Goal: Information Seeking & Learning: Learn about a topic

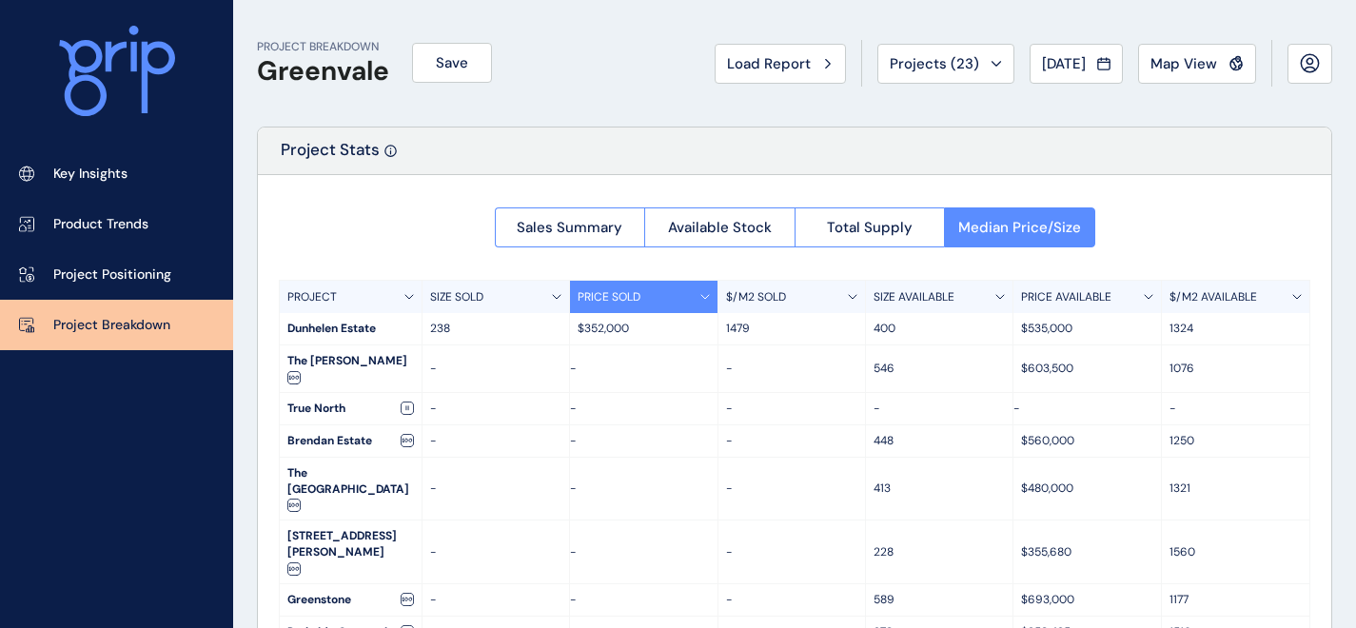
scroll to position [20, 0]
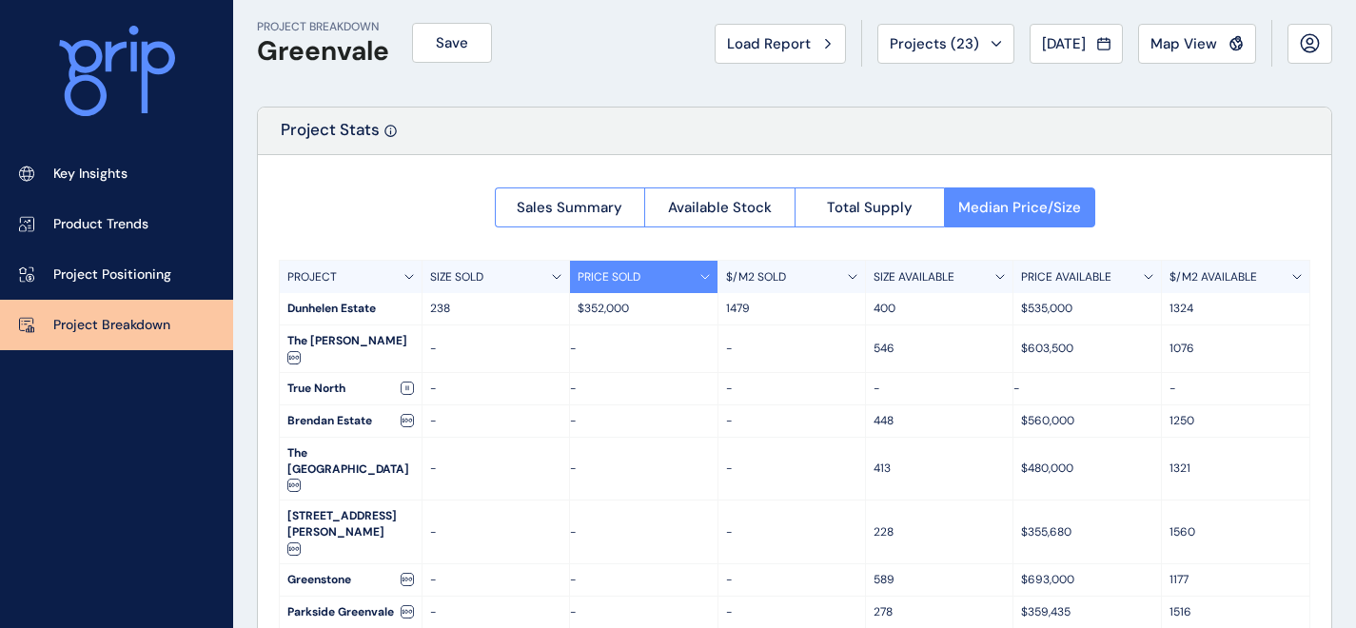
click at [145, 55] on icon at bounding box center [157, 77] width 33 height 71
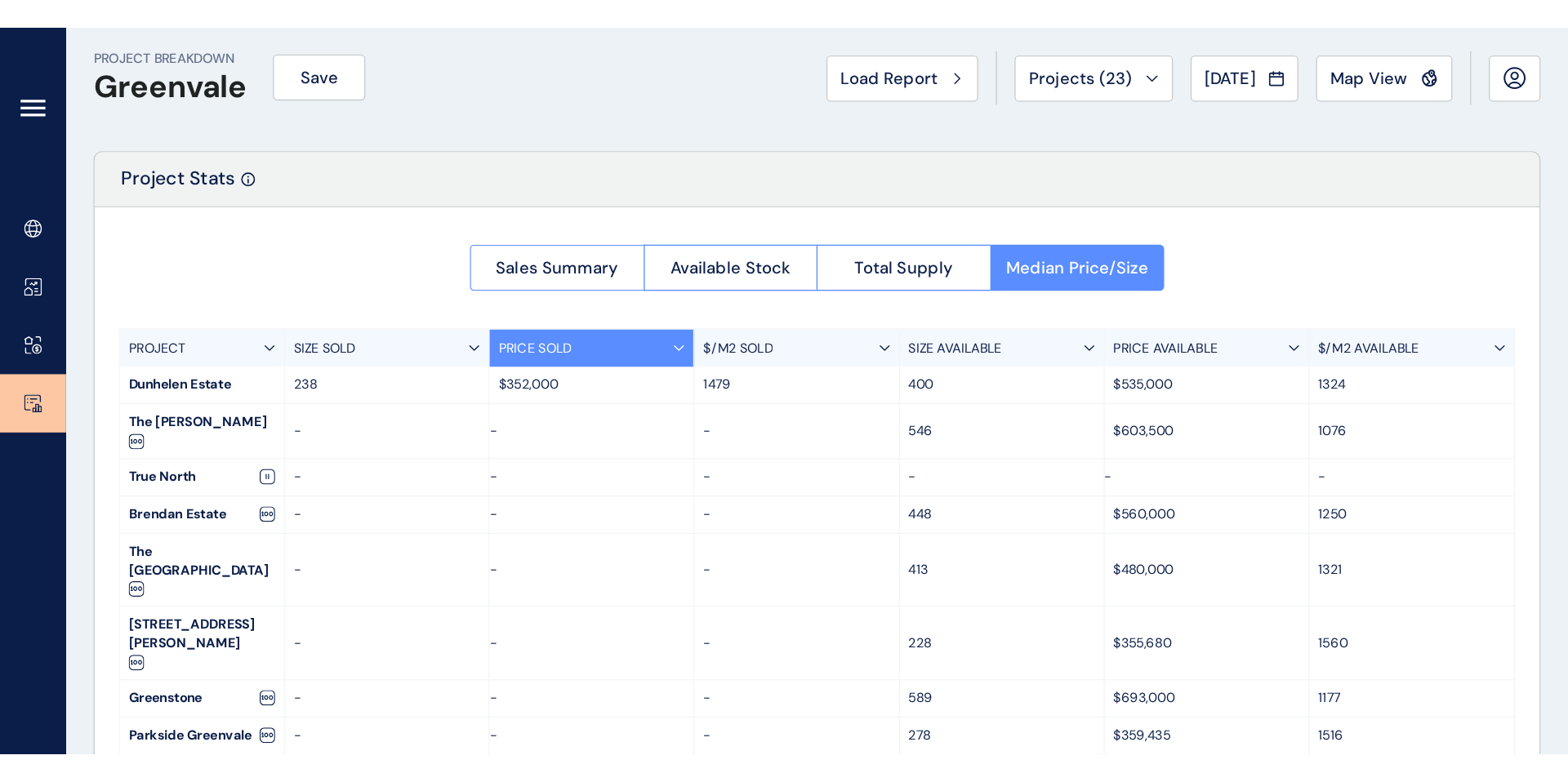
scroll to position [0, 0]
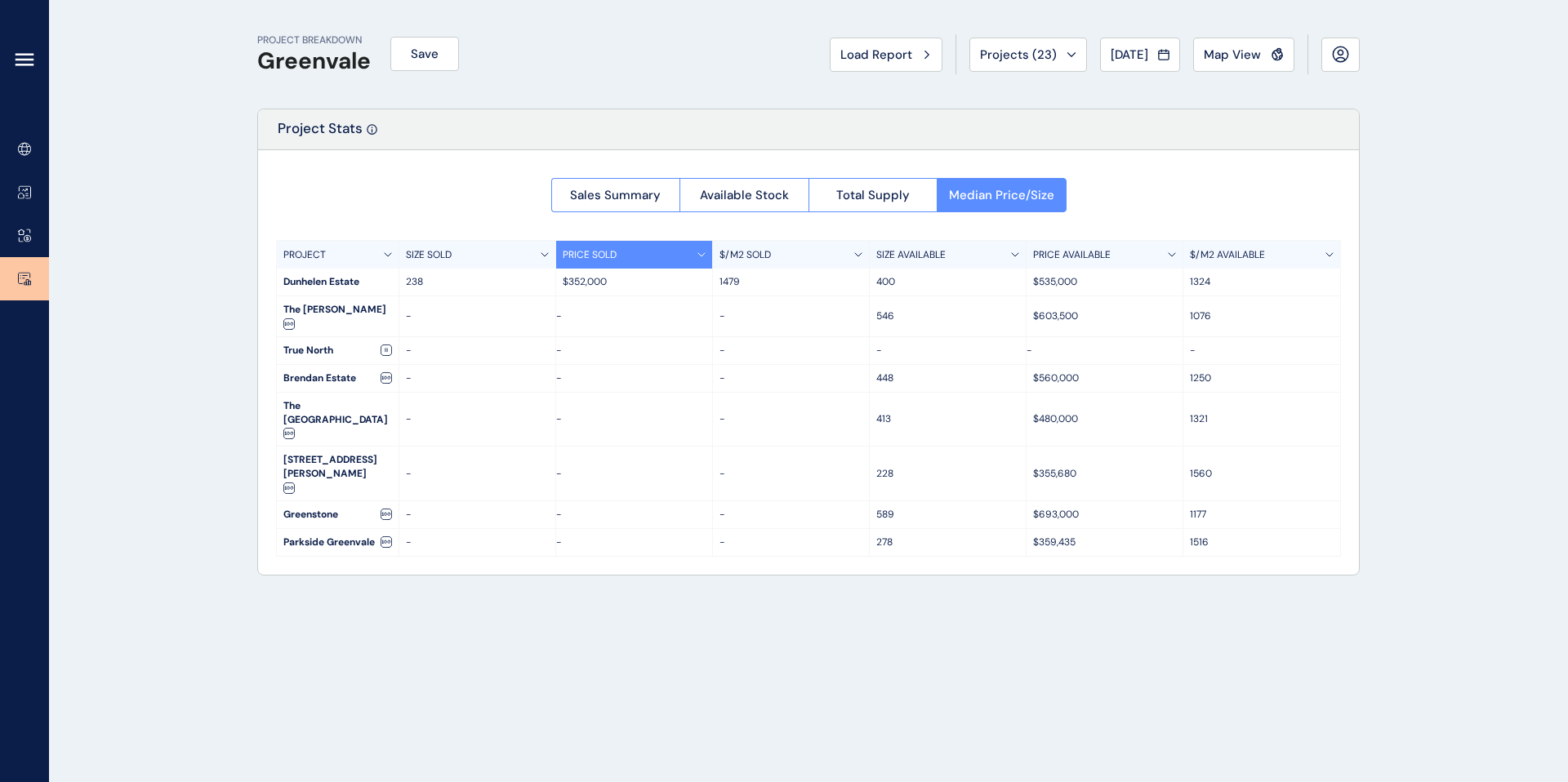
click at [23, 61] on icon at bounding box center [24, 59] width 20 height 20
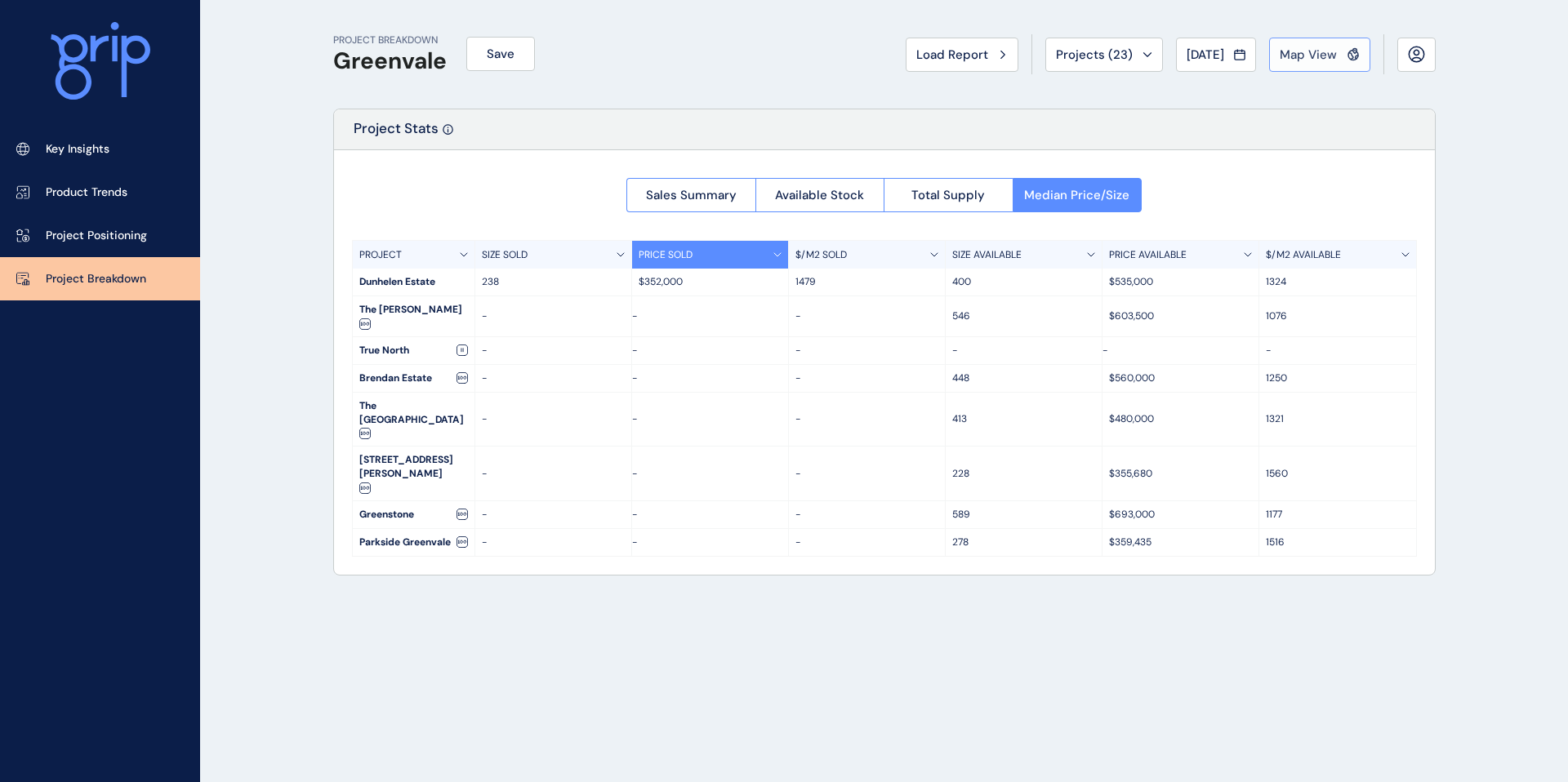
click at [1163, 62] on button "Map View" at bounding box center [1319, 55] width 101 height 34
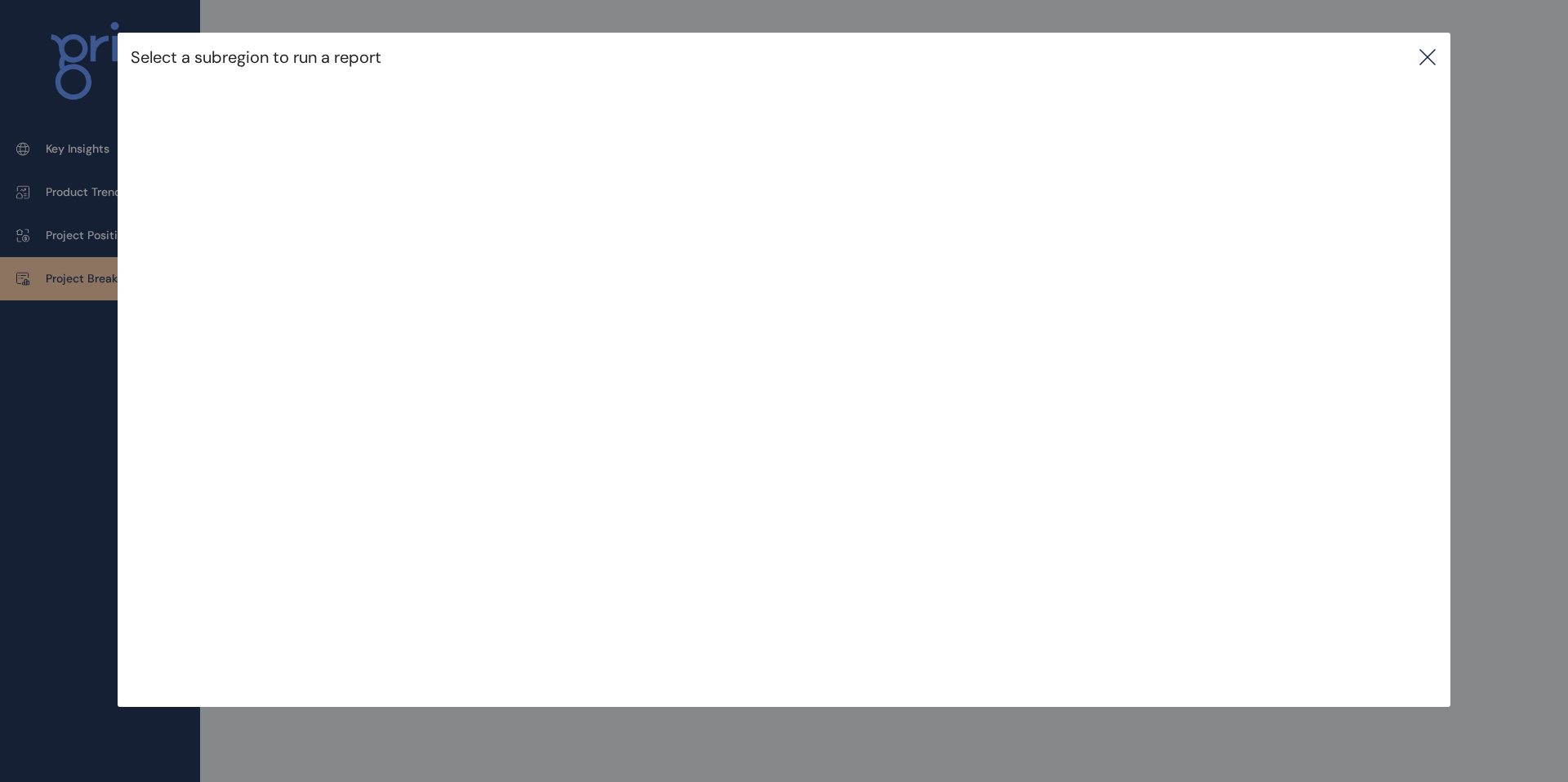
click at [1163, 62] on icon at bounding box center [1427, 57] width 20 height 20
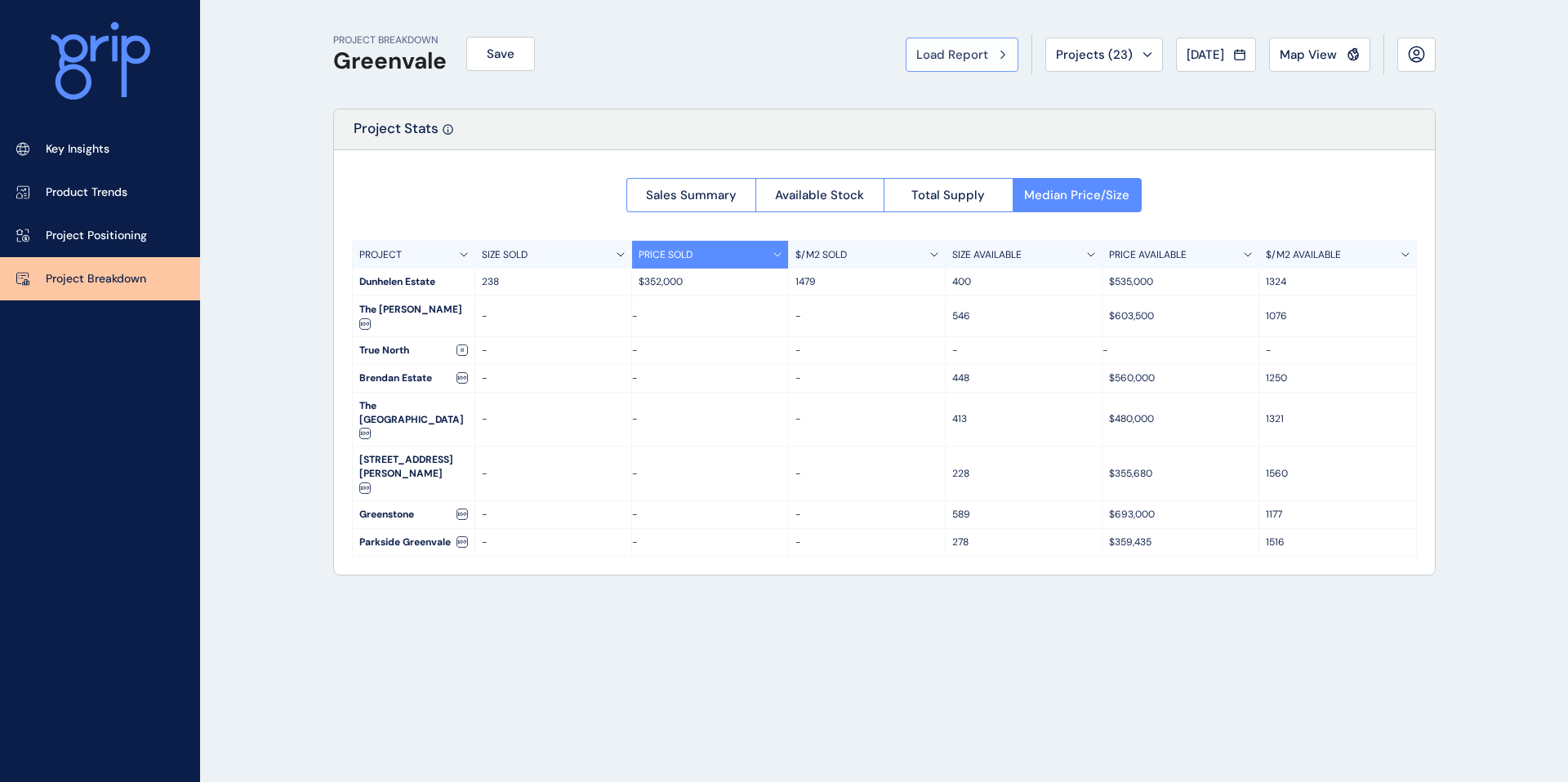
click at [974, 60] on span "Load Report" at bounding box center [952, 54] width 72 height 16
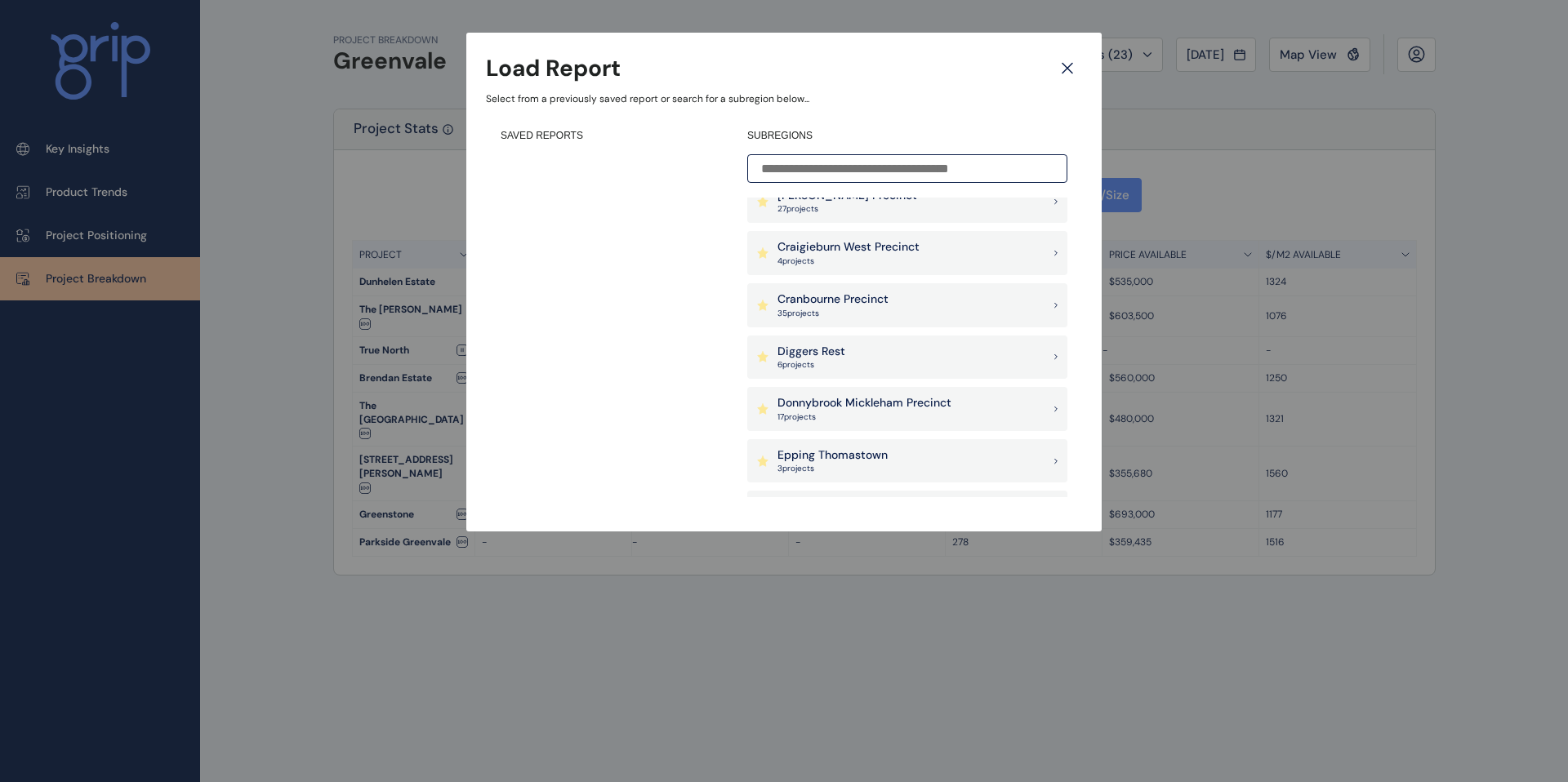
scroll to position [281, 0]
click at [894, 407] on p "Donnybrook Mickleham Precinct" at bounding box center [864, 400] width 174 height 16
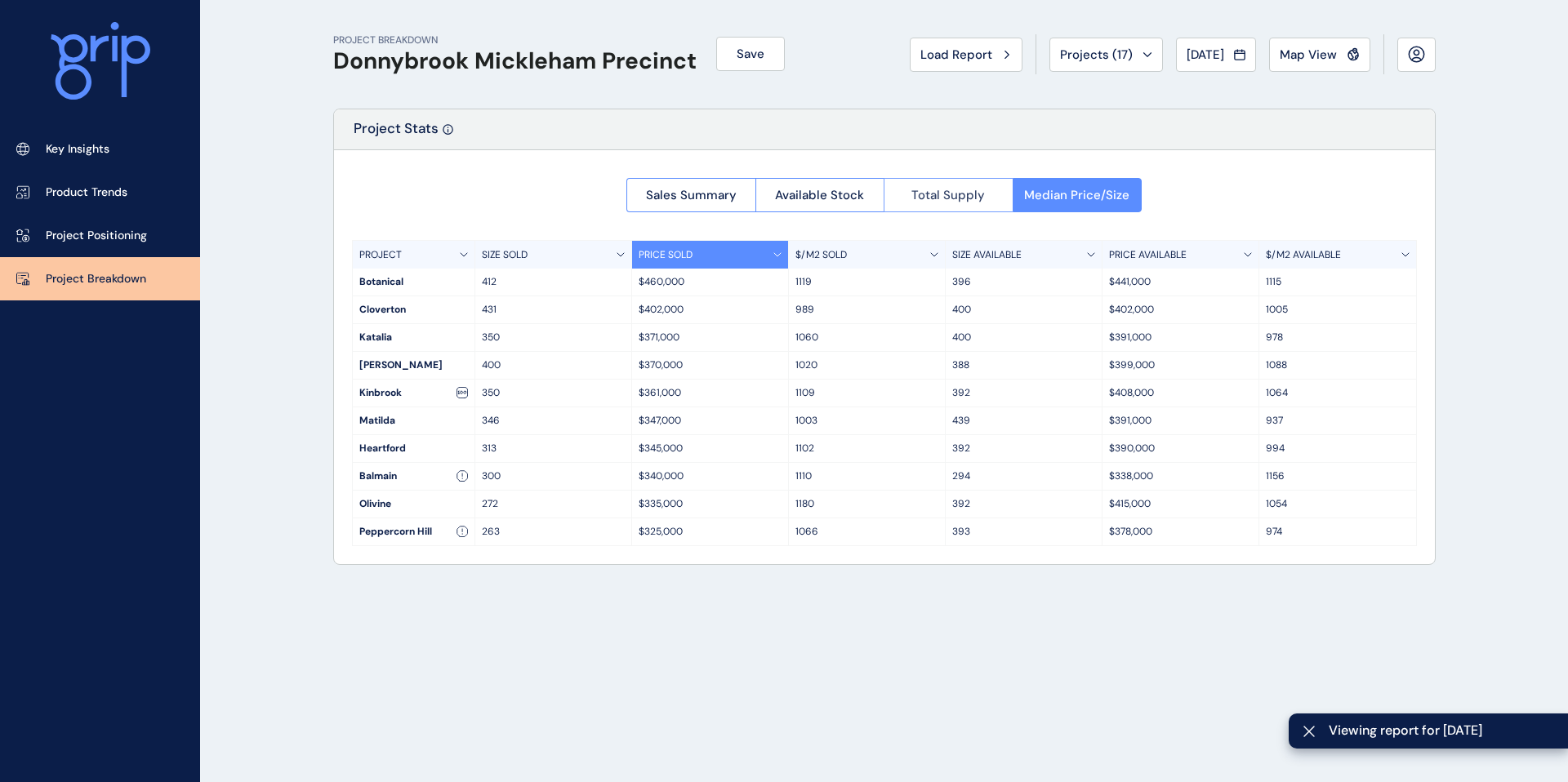
click at [947, 197] on span "Total Supply" at bounding box center [948, 195] width 74 height 16
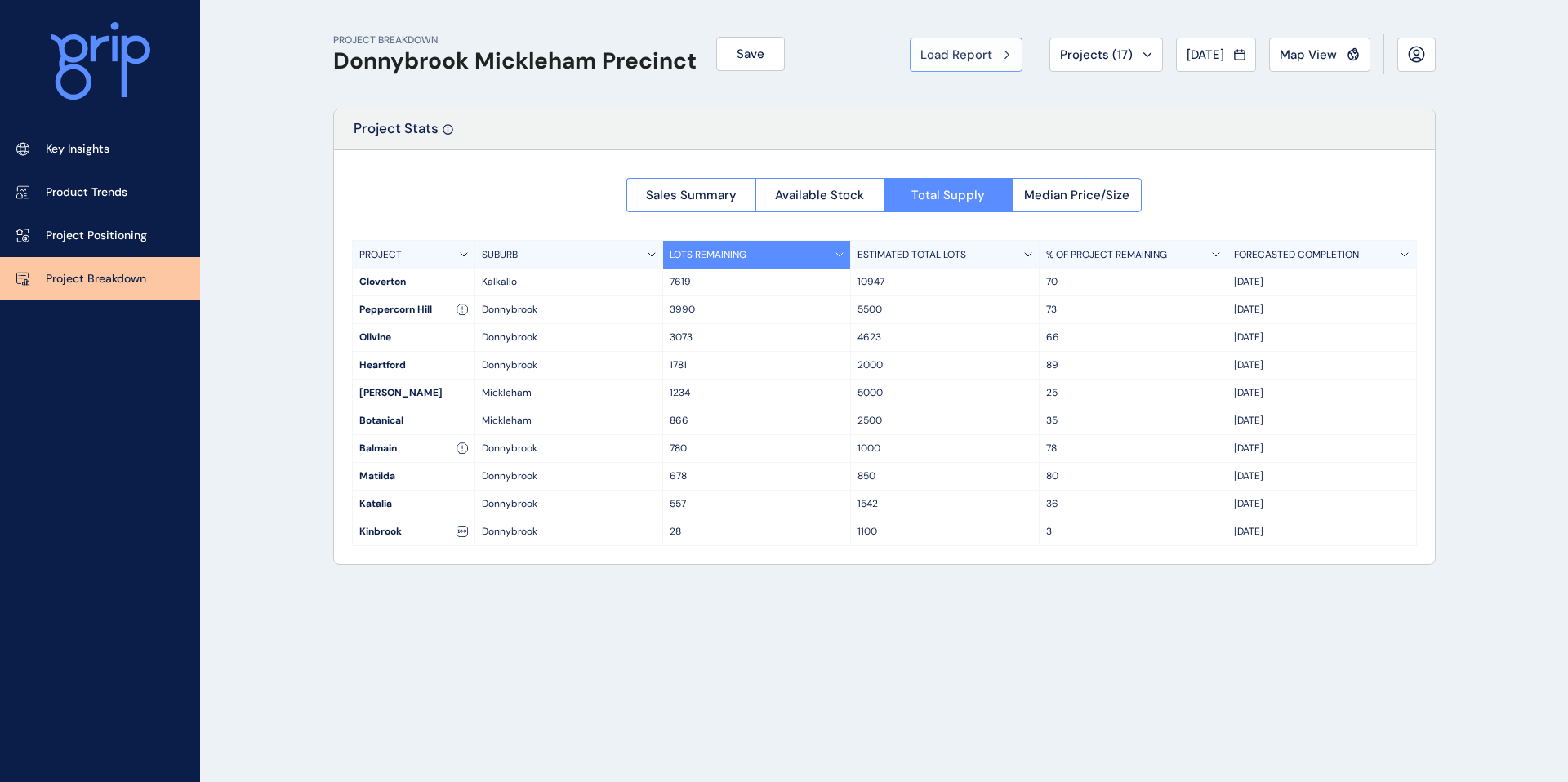
click at [954, 58] on span "Load Report" at bounding box center [956, 54] width 72 height 16
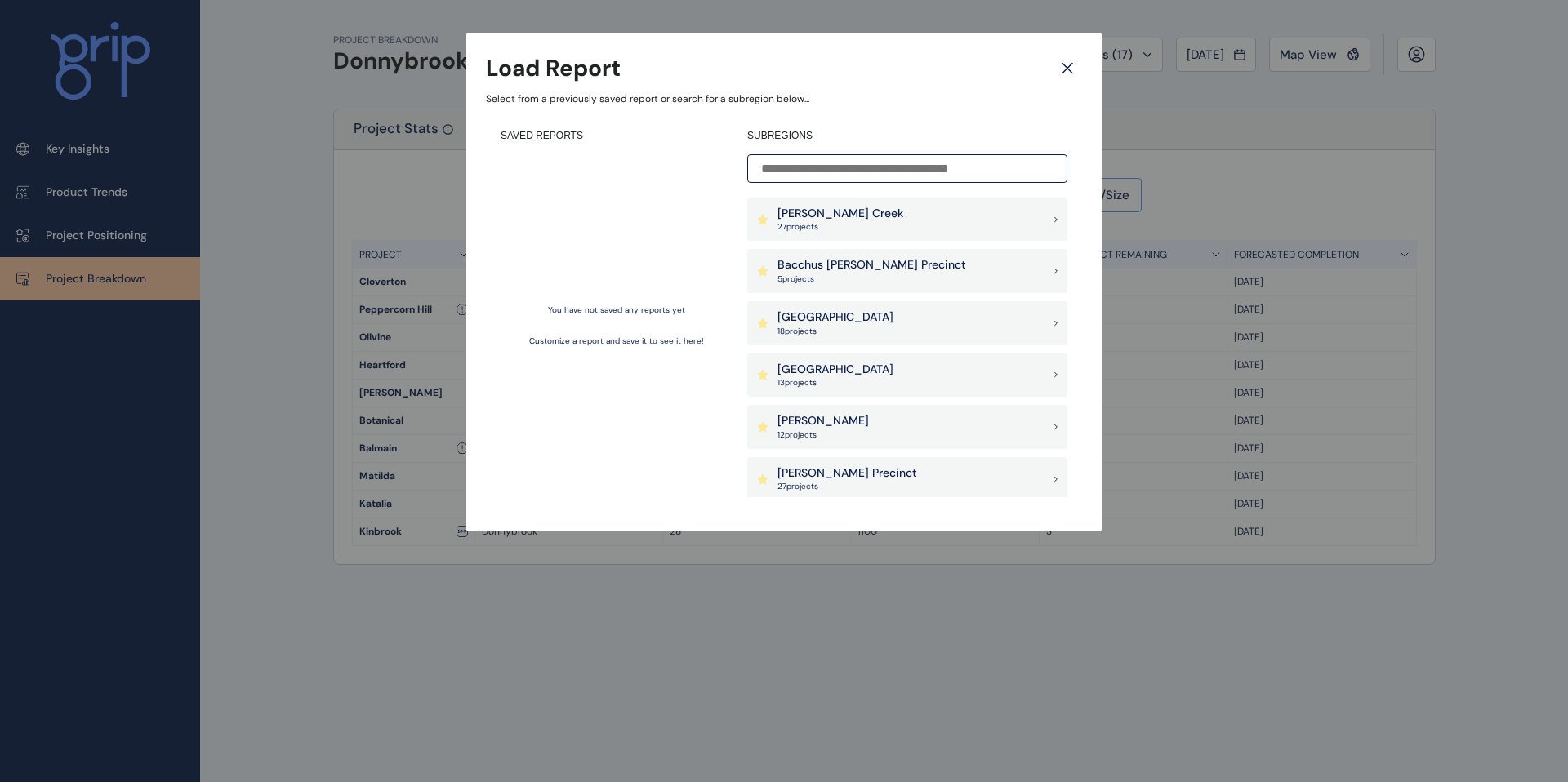
click at [911, 227] on div "[PERSON_NAME] Creek 27 project s" at bounding box center [906, 219] width 320 height 44
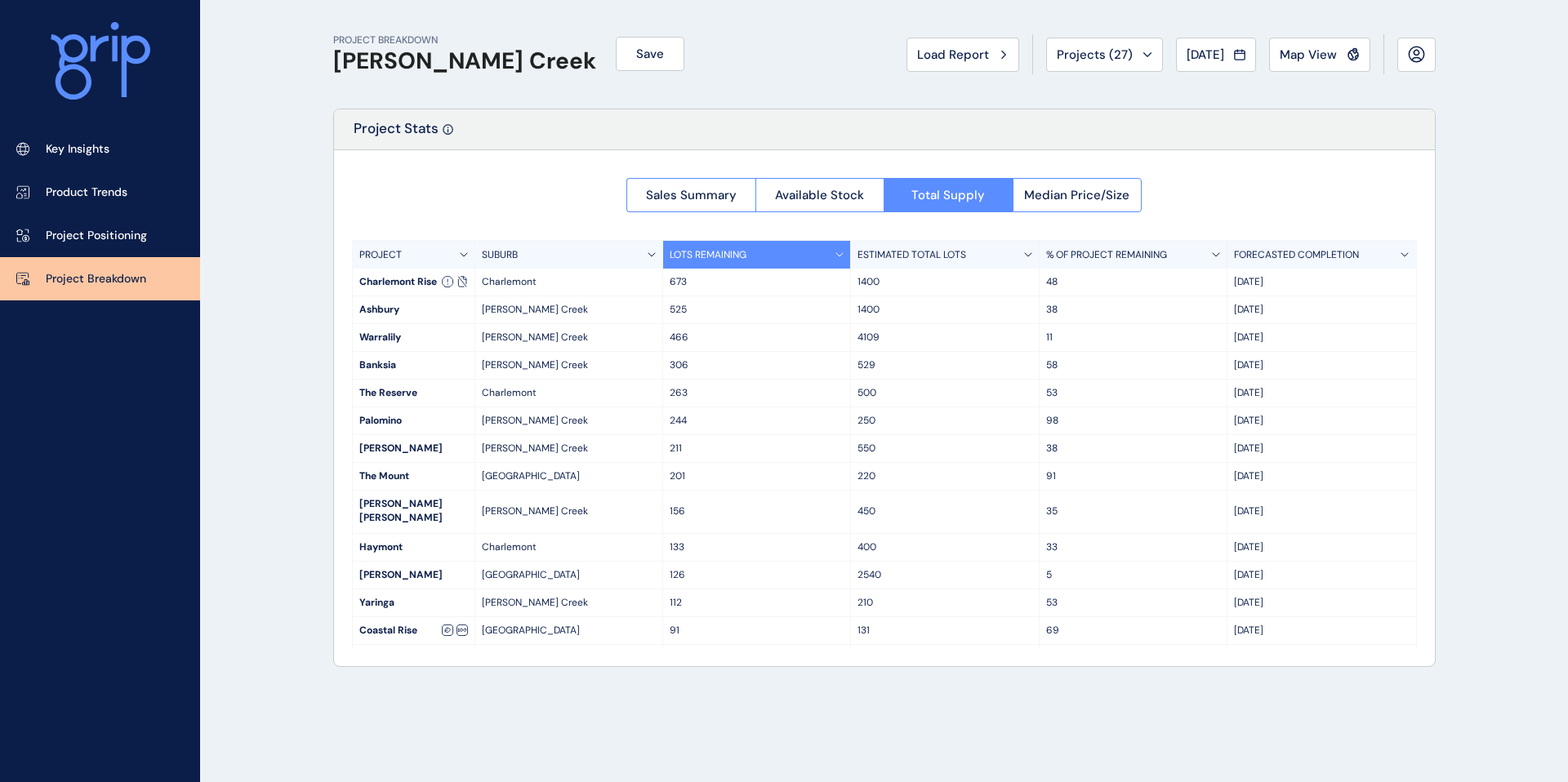
drag, startPoint x: 1227, startPoint y: 479, endPoint x: 1268, endPoint y: 481, distance: 41.0
click at [1163, 480] on div "[DATE]" at bounding box center [1321, 476] width 188 height 27
click at [1163, 495] on div "[DATE]" at bounding box center [1321, 512] width 188 height 42
drag, startPoint x: 675, startPoint y: 617, endPoint x: 663, endPoint y: 617, distance: 12.0
click at [663, 538] on div "91" at bounding box center [757, 630] width 188 height 27
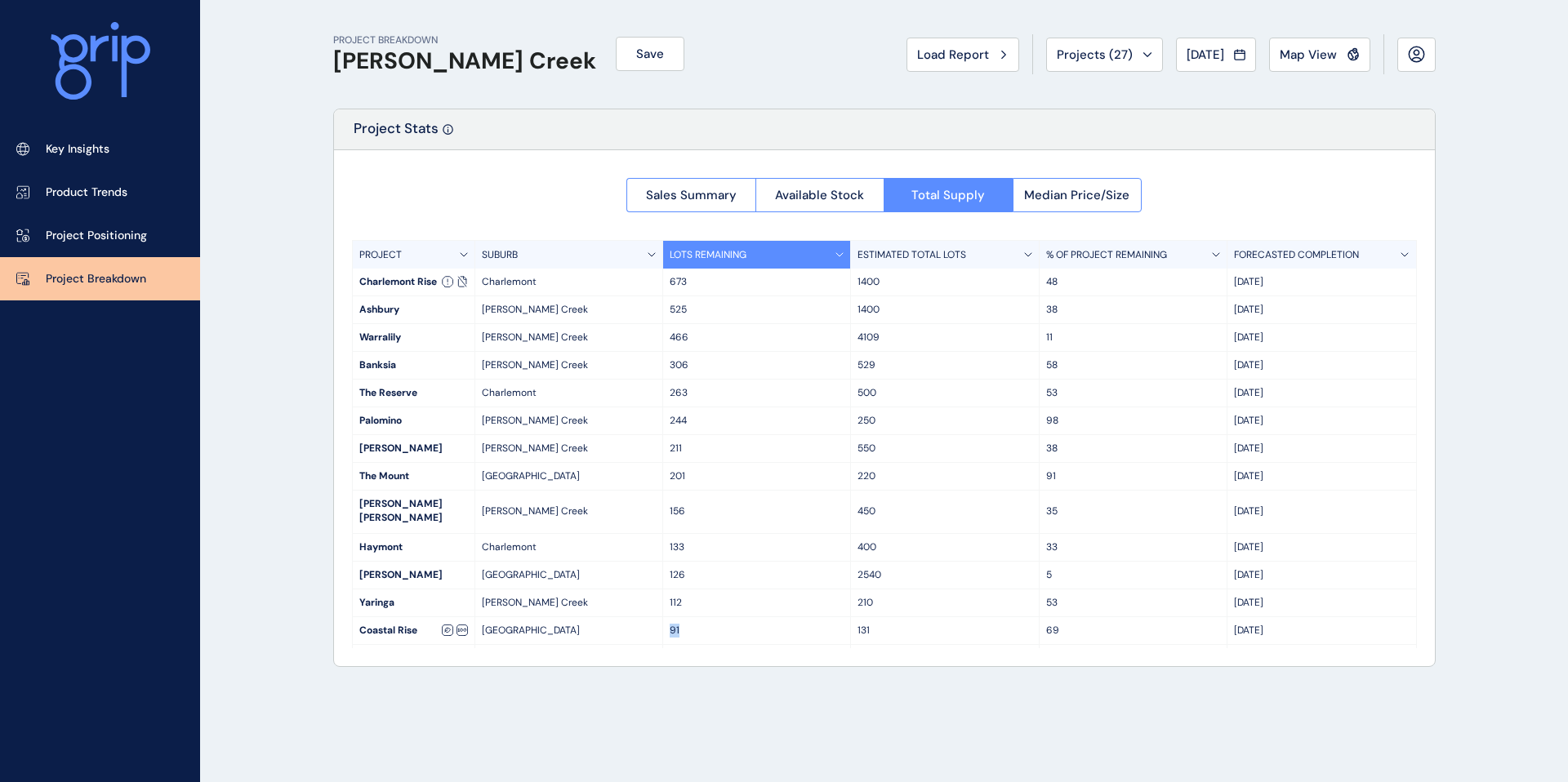
click at [692, 538] on p "91" at bounding box center [756, 631] width 174 height 14
drag, startPoint x: 665, startPoint y: 620, endPoint x: 680, endPoint y: 620, distance: 15.0
click at [680, 538] on div "91" at bounding box center [757, 630] width 188 height 27
click at [693, 538] on p "91" at bounding box center [756, 631] width 174 height 14
